Goal: Check status: Check status

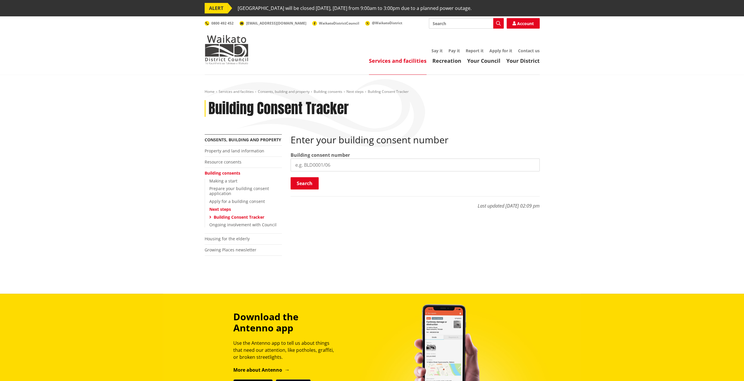
scroll to position [16, 0]
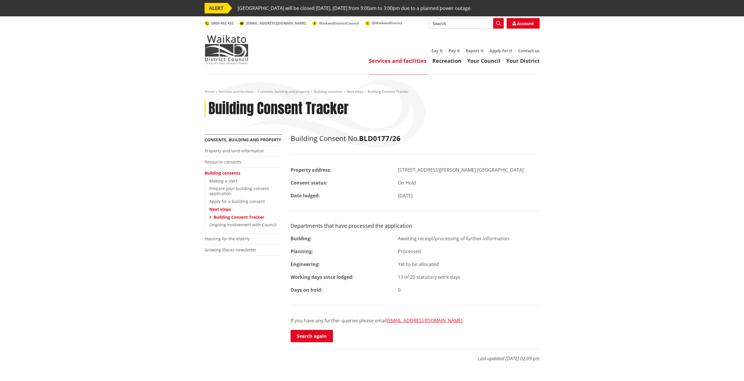
scroll to position [16, 0]
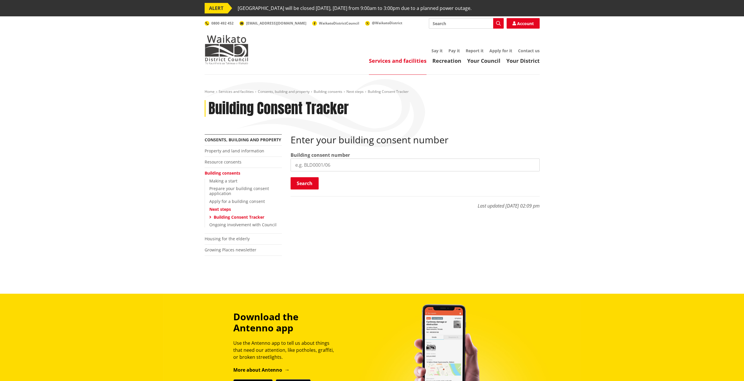
scroll to position [16, 0]
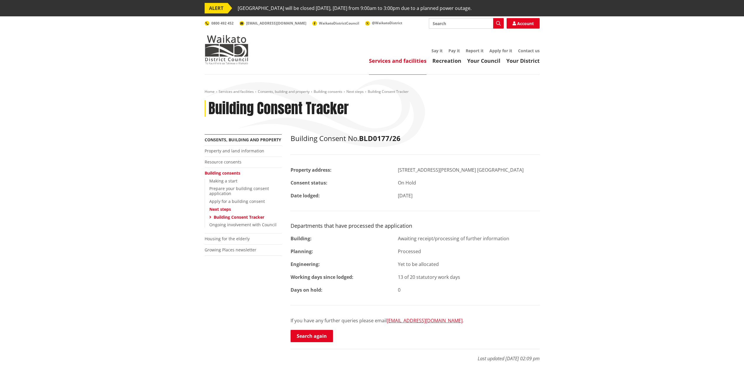
scroll to position [16, 0]
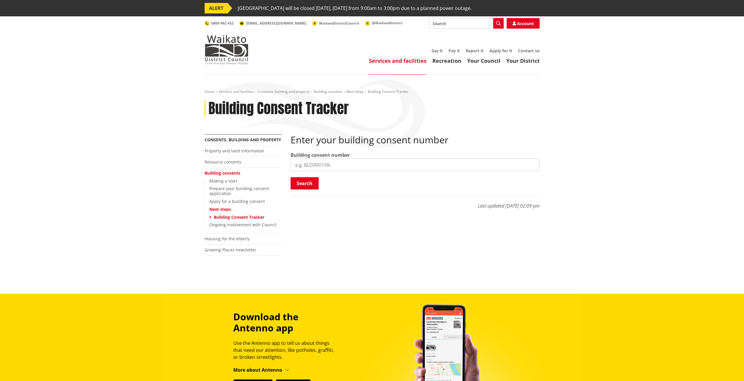
scroll to position [16, 0]
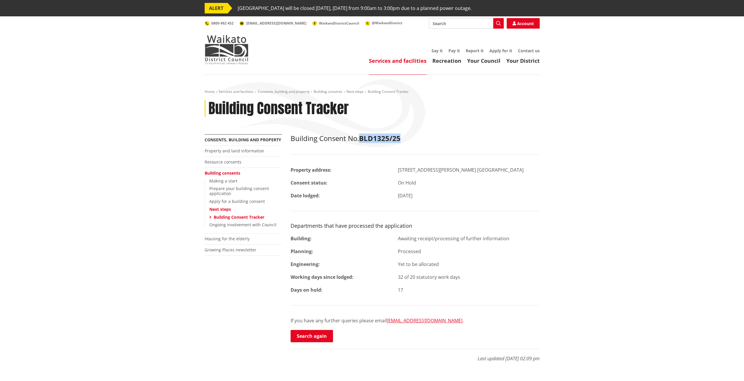
drag, startPoint x: 362, startPoint y: 139, endPoint x: 400, endPoint y: 137, distance: 37.7
click at [400, 137] on strong "BLD1325/25" at bounding box center [380, 139] width 42 height 10
copy strong "BLD1325/25"
click at [459, 122] on div "Home Services and facilities Consents, building and property Building consents …" at bounding box center [372, 111] width 344 height 45
